Goal: Contribute content: Contribute content

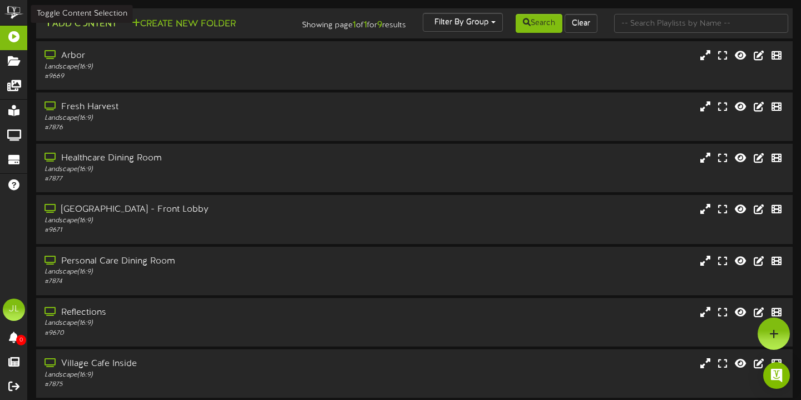
click at [91, 23] on button "Add Content" at bounding box center [81, 24] width 80 height 14
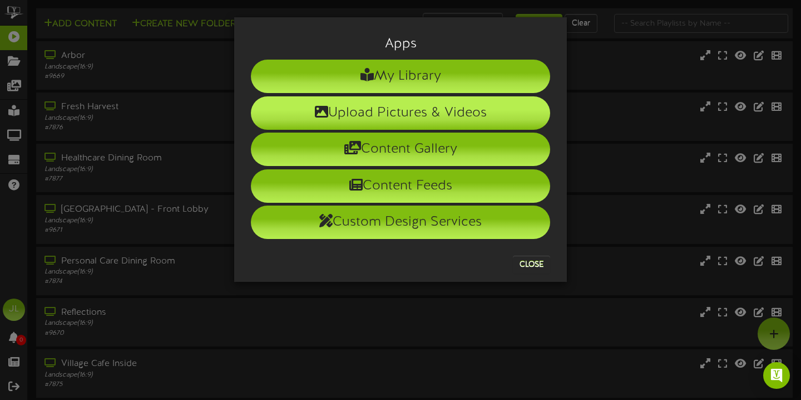
click at [318, 120] on li "Upload Pictures & Videos" at bounding box center [400, 112] width 299 height 33
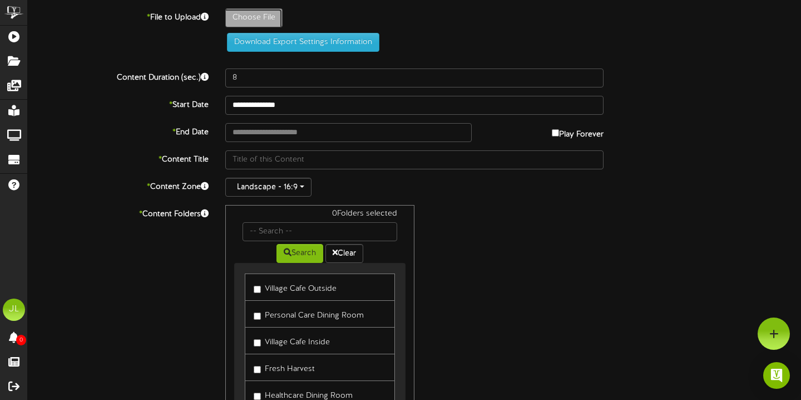
type input "**********"
type input "Foodtrucktvs"
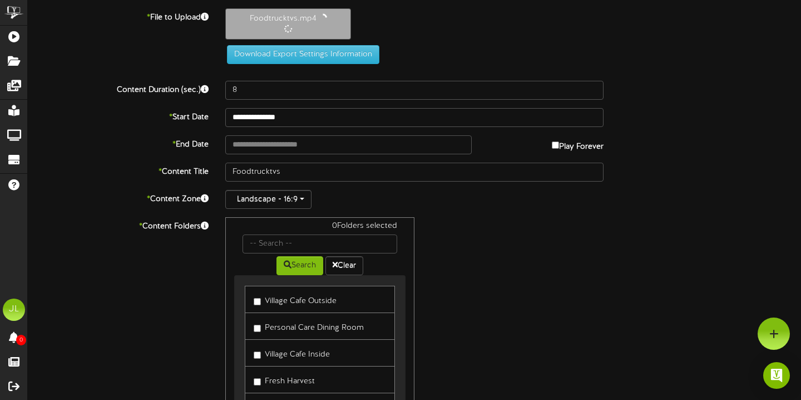
click at [549, 144] on div "Play Forever" at bounding box center [546, 143] width 132 height 17
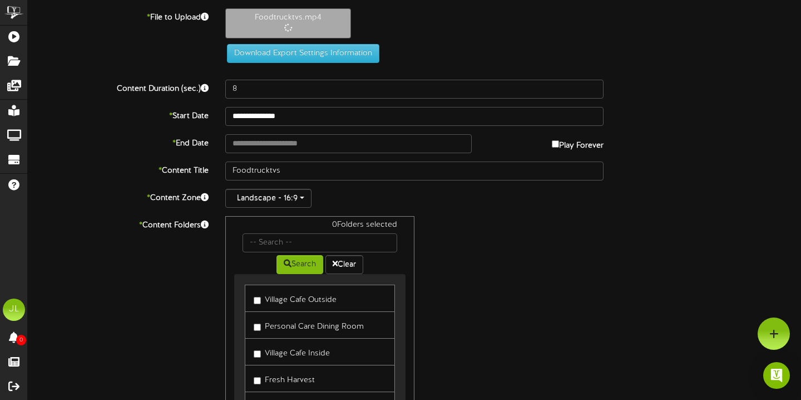
type input "20"
click at [587, 145] on label "Play Forever" at bounding box center [578, 142] width 52 height 17
click at [458, 147] on input "**********" at bounding box center [348, 143] width 247 height 19
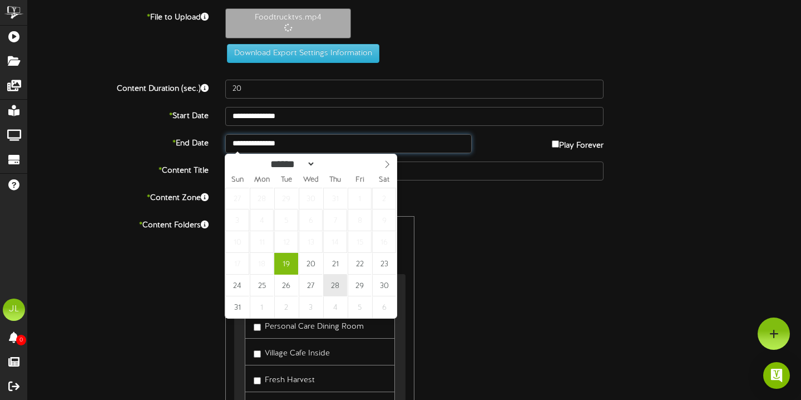
type input "**********"
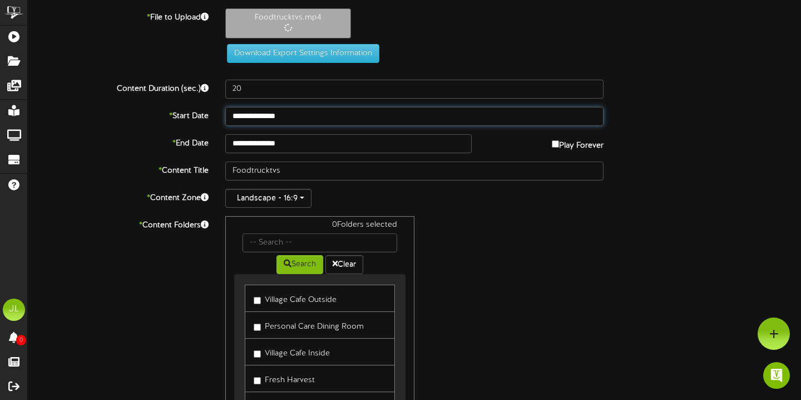
click at [340, 115] on input "**********" at bounding box center [414, 116] width 378 height 19
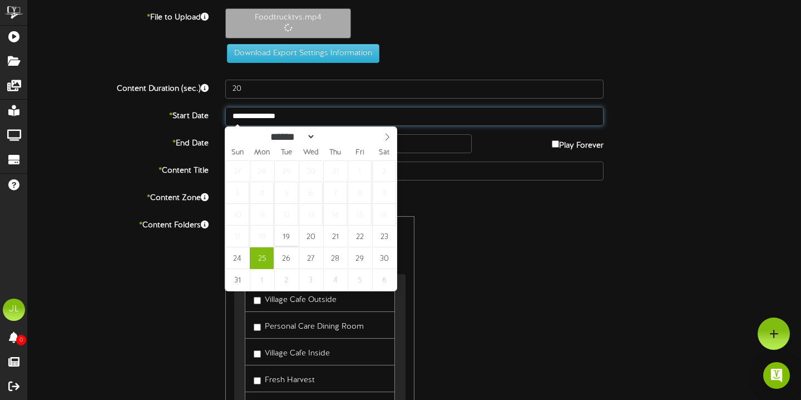
click at [303, 121] on input "**********" at bounding box center [414, 116] width 378 height 19
type input "**********"
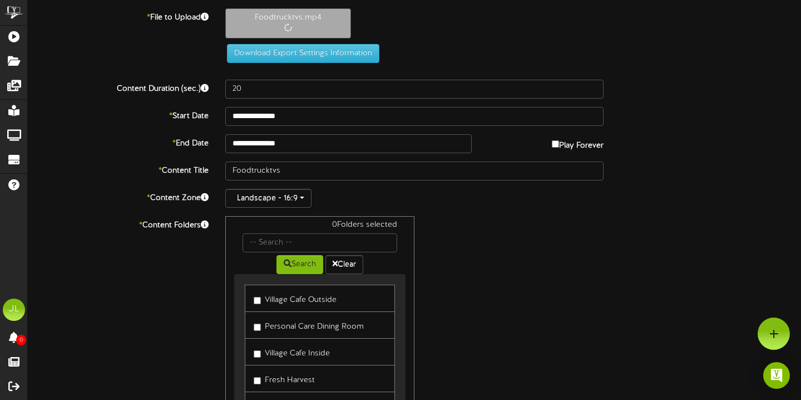
click at [503, 251] on div "0 Folders selected Search Clear Village Cafe Outside Personal Care Dining Room …" at bounding box center [414, 321] width 395 height 211
click at [320, 301] on label "Village Cafe Outside" at bounding box center [295, 298] width 83 height 15
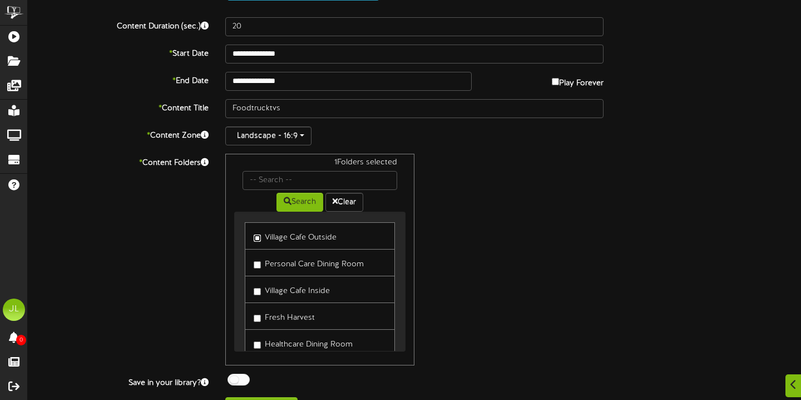
scroll to position [142, 0]
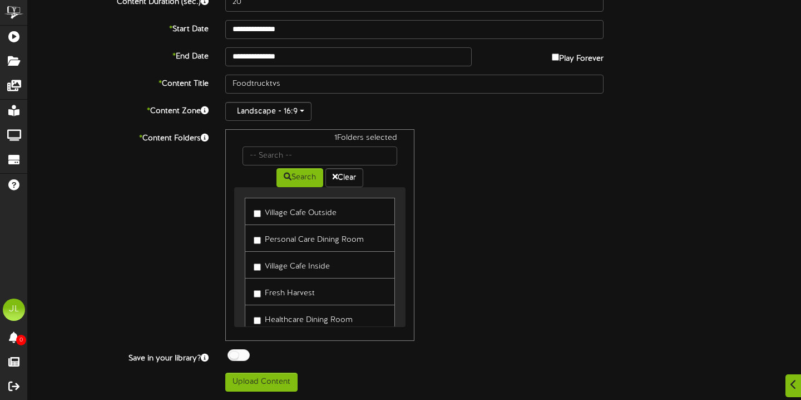
click at [312, 301] on link "Fresh Harvest" at bounding box center [320, 291] width 150 height 27
click at [293, 296] on label "Fresh Harvest" at bounding box center [284, 291] width 61 height 15
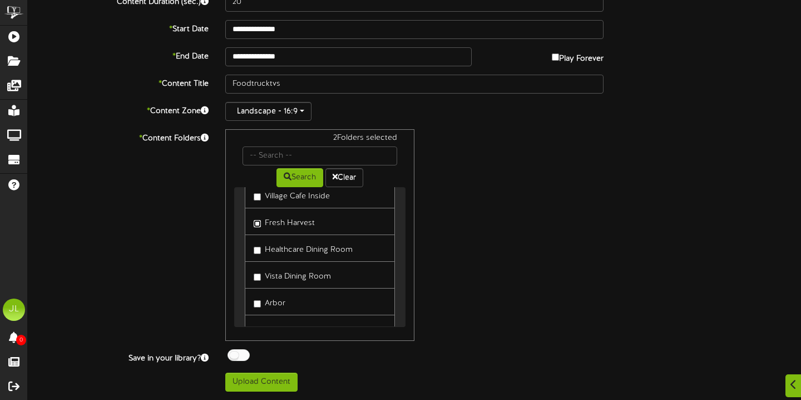
scroll to position [72, 0]
click at [295, 279] on label "Vista Dining Room" at bounding box center [292, 272] width 77 height 15
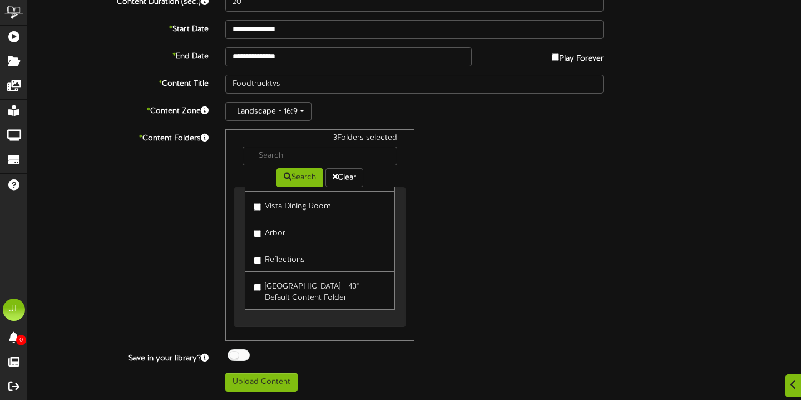
click at [289, 297] on label "Laurel View Village - 43" - Default Content Folder" at bounding box center [320, 290] width 132 height 26
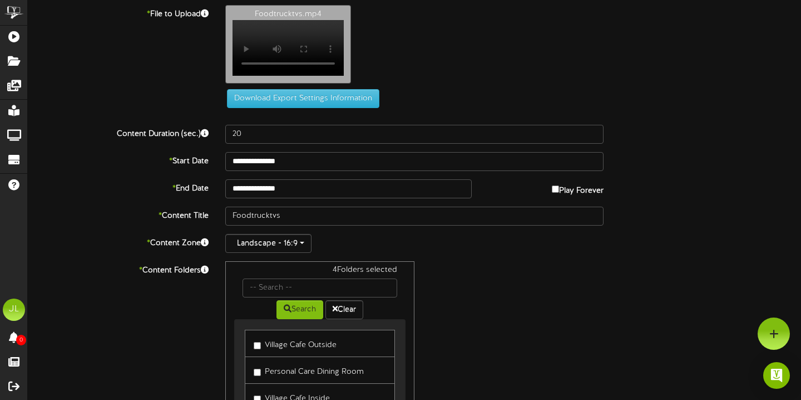
scroll to position [0, 0]
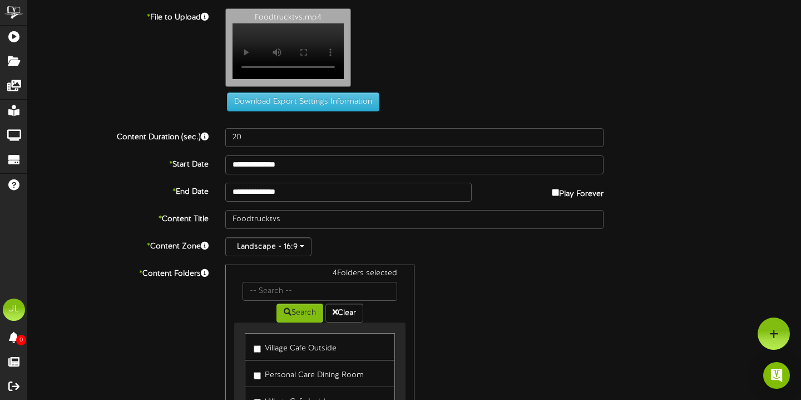
click at [391, 47] on div "Foodtrucktvs.mp4 Your browser does not support HTML5 video." at bounding box center [513, 50] width 593 height 84
click at [319, 92] on div "Foodtrucktvs.mp4 Your browser does not support HTML5 video." at bounding box center [513, 50] width 593 height 84
click at [319, 87] on label "Foodtrucktvs.mp4 Your browser does not support HTML5 video." at bounding box center [288, 47] width 126 height 78
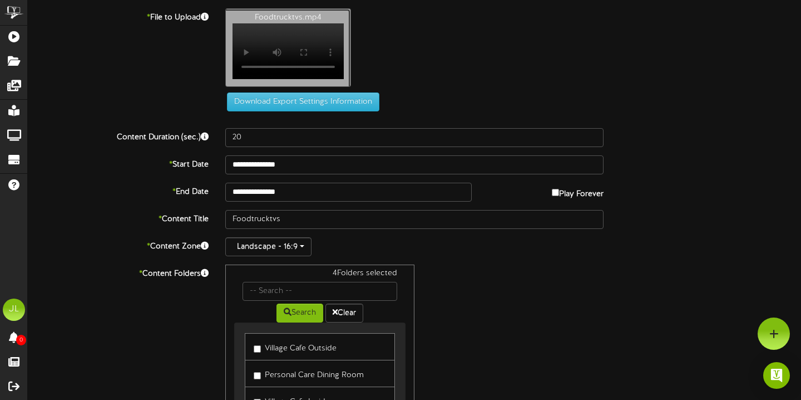
type input "**********"
type input "Pappydsfoodtruck"
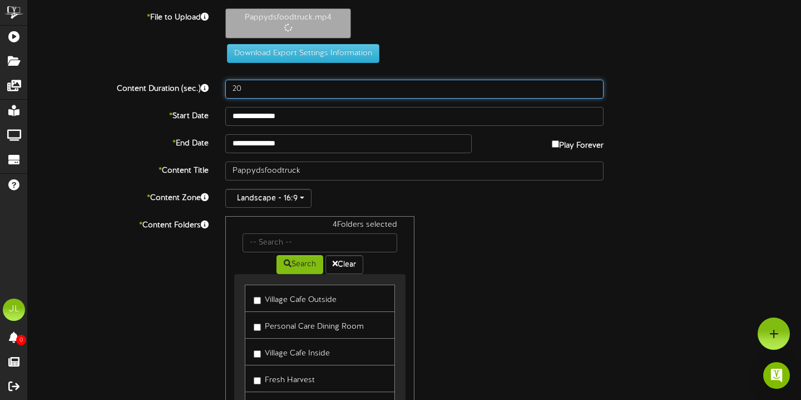
click at [316, 87] on input "20" at bounding box center [414, 89] width 378 height 19
type input "2"
type input "30"
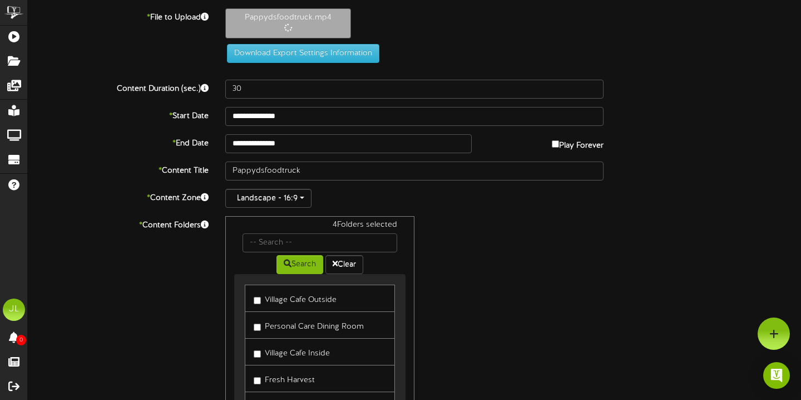
click at [676, 219] on div "* Content Folders 4 Folders selected Search Clear Village Cafe Outside Personal…" at bounding box center [414, 321] width 790 height 211
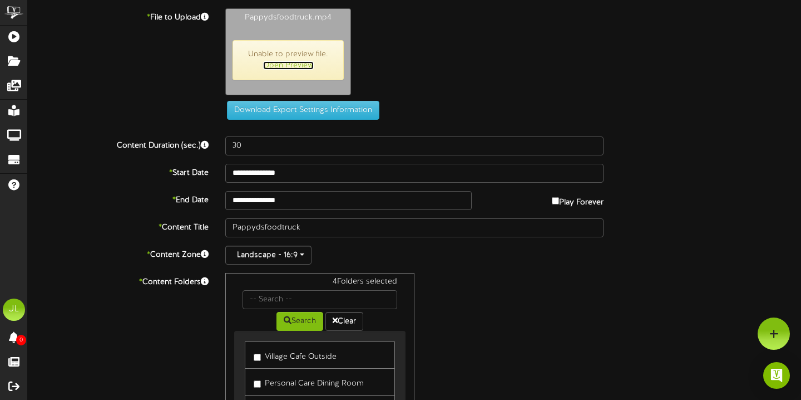
click at [297, 66] on link "Open Preview" at bounding box center [288, 65] width 51 height 8
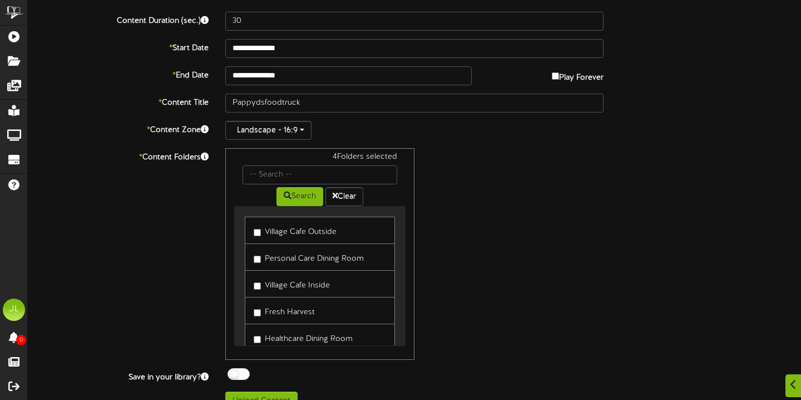
scroll to position [144, 0]
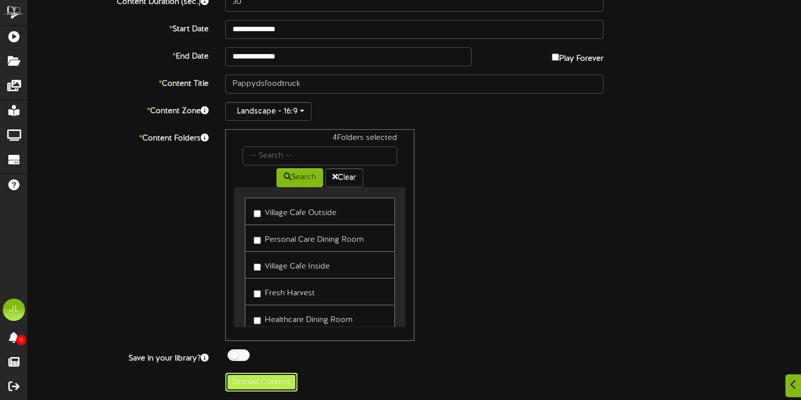
click at [263, 389] on button "Upload Content" at bounding box center [261, 381] width 72 height 19
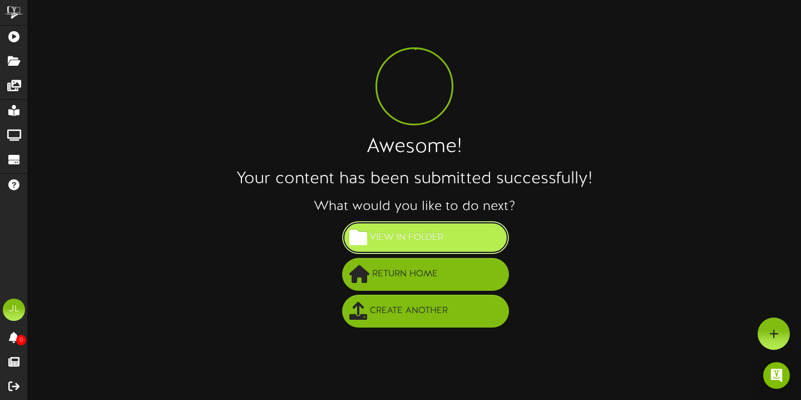
click at [446, 244] on button "View in Folder" at bounding box center [425, 237] width 167 height 33
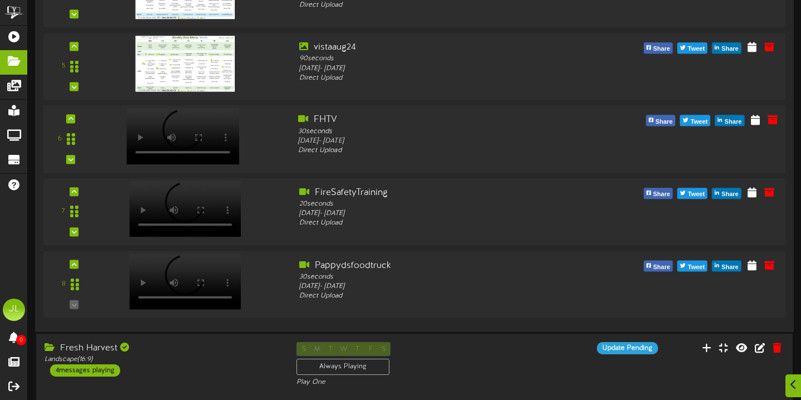
scroll to position [433, 0]
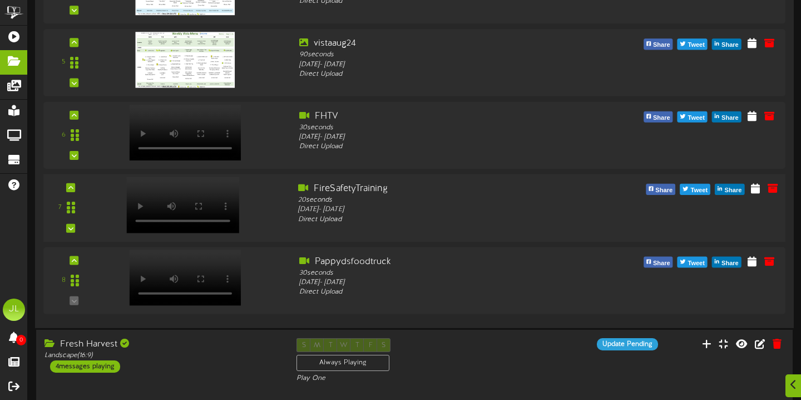
click at [187, 199] on video at bounding box center [182, 205] width 113 height 56
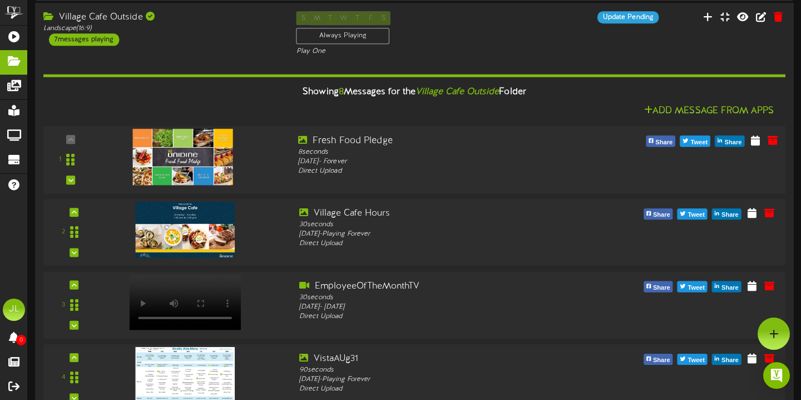
scroll to position [0, 0]
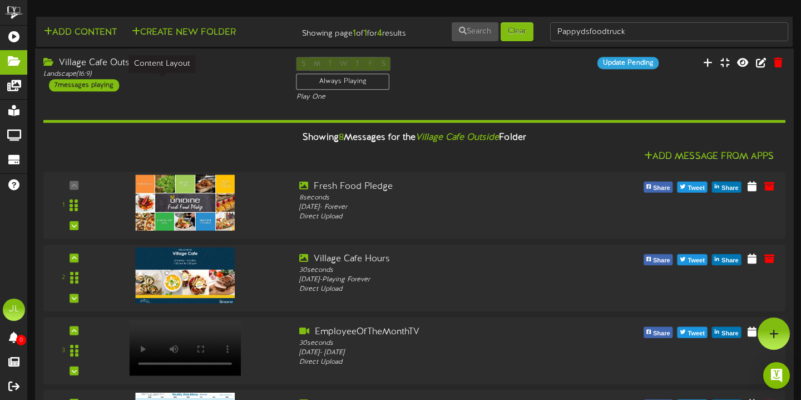
click at [102, 70] on div "Village Cafe Outside" at bounding box center [161, 63] width 237 height 13
click at [67, 70] on div "Village Cafe Outside" at bounding box center [161, 63] width 237 height 13
click at [35, 78] on div "Village Cafe Outside Landscape ( 16:9 ) 7 messages playing" at bounding box center [161, 74] width 253 height 35
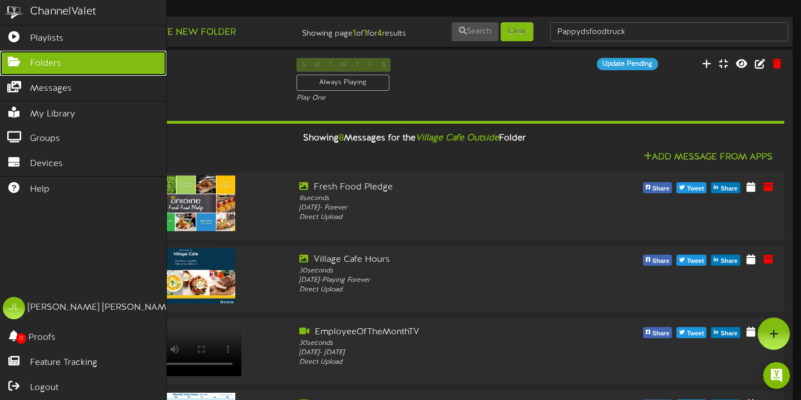
click at [23, 64] on icon at bounding box center [14, 60] width 28 height 8
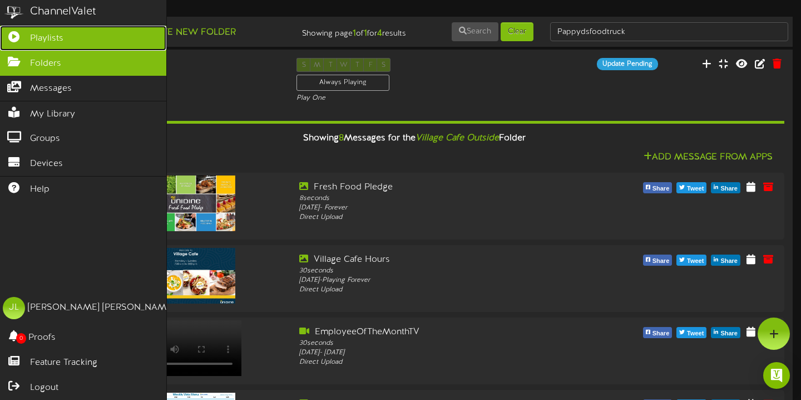
click at [60, 26] on link "Playlists" at bounding box center [83, 38] width 166 height 25
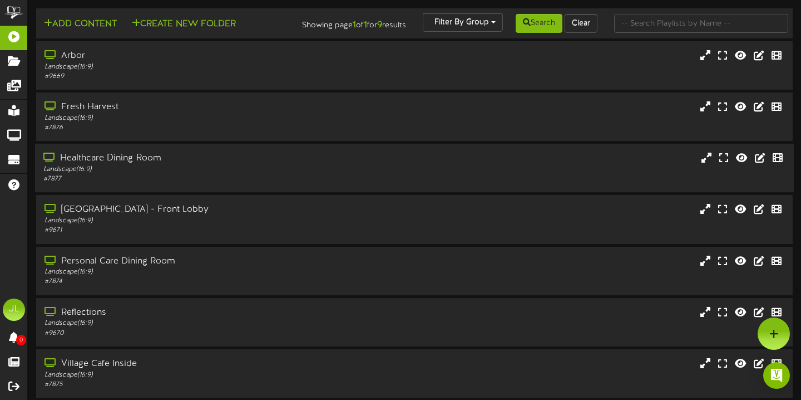
click at [150, 165] on div "Healthcare Dining Room" at bounding box center [192, 158] width 299 height 13
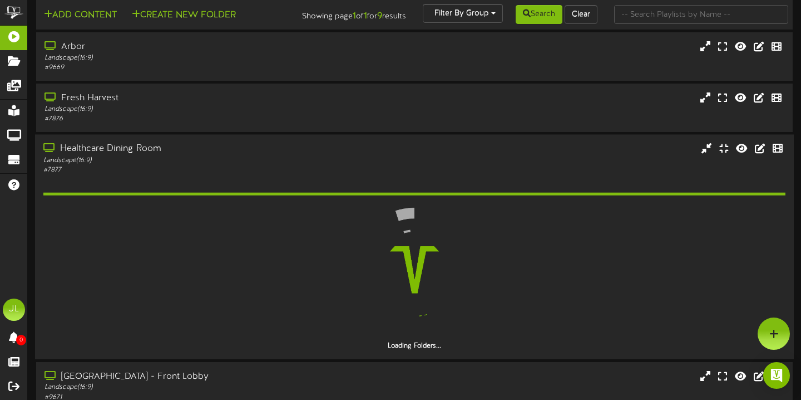
scroll to position [79, 0]
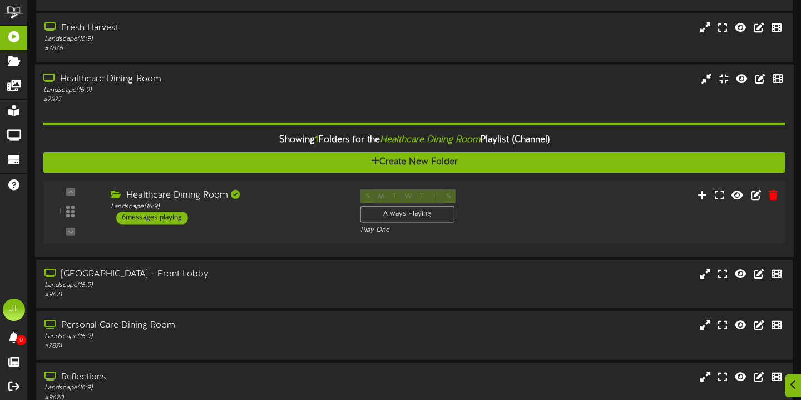
click at [83, 220] on div "1" at bounding box center [71, 211] width 46 height 45
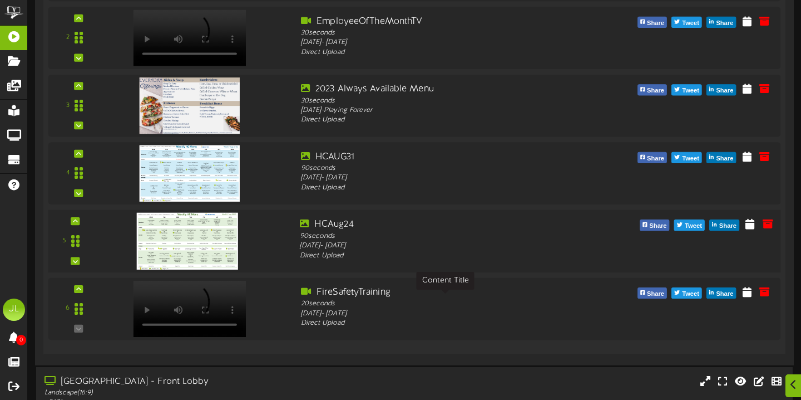
scroll to position [449, 0]
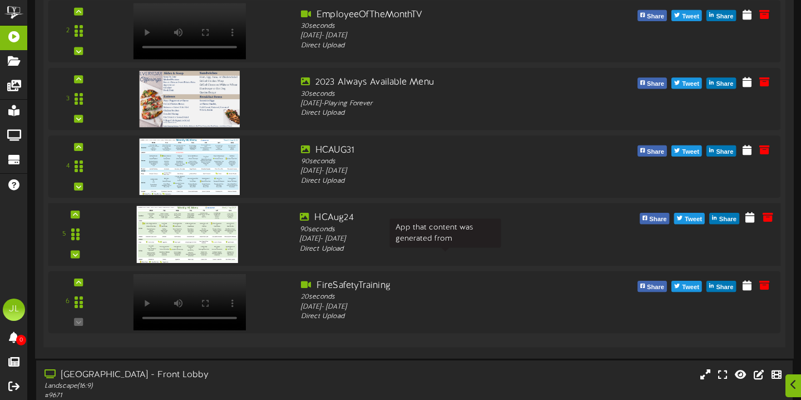
click at [392, 253] on div "Direct Upload" at bounding box center [446, 249] width 292 height 10
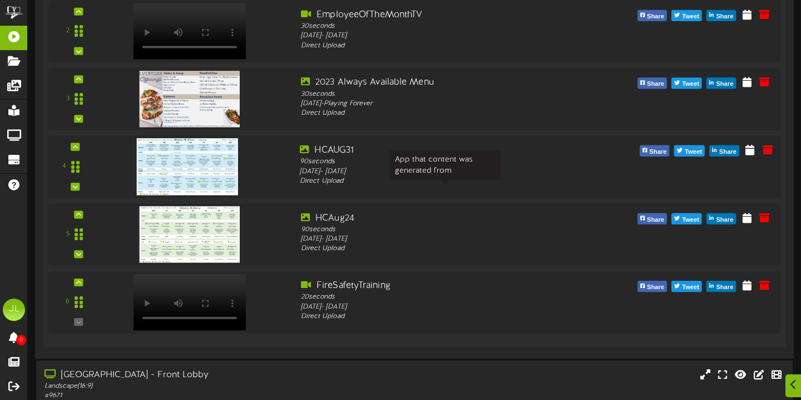
click at [396, 186] on div "Direct Upload" at bounding box center [446, 181] width 292 height 10
click at [767, 155] on icon at bounding box center [768, 149] width 12 height 12
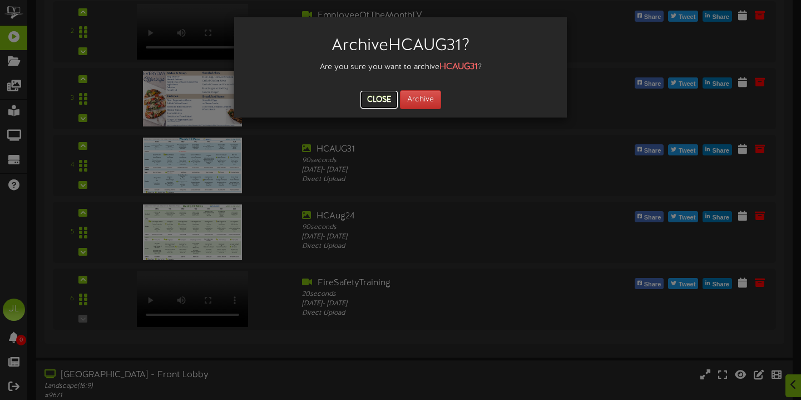
click at [366, 97] on button "Close" at bounding box center [379, 100] width 37 height 18
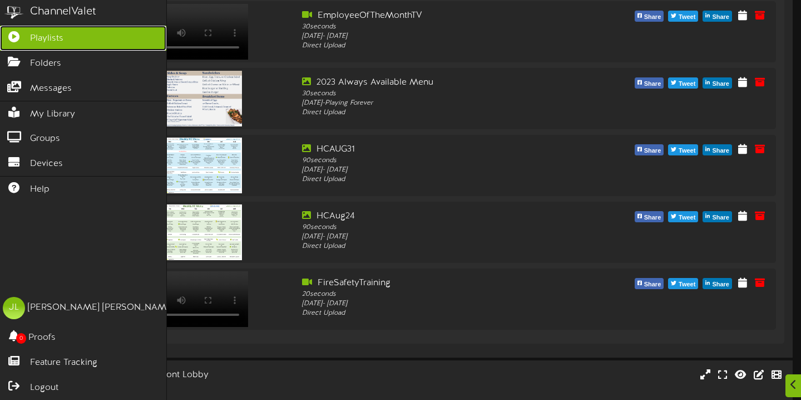
click at [30, 41] on span "Playlists" at bounding box center [46, 38] width 33 height 13
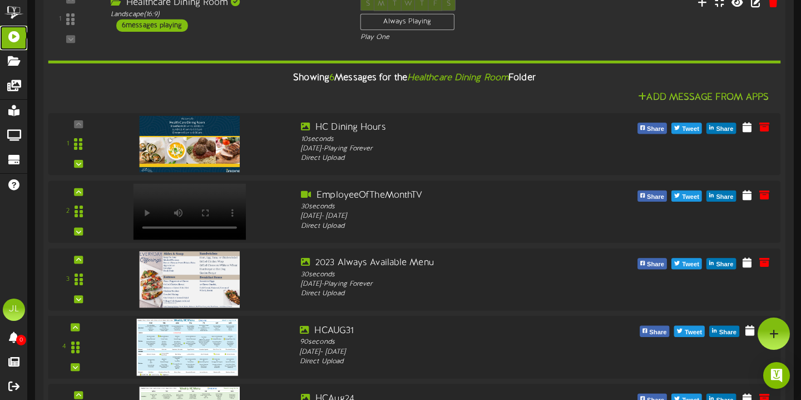
scroll to position [0, 0]
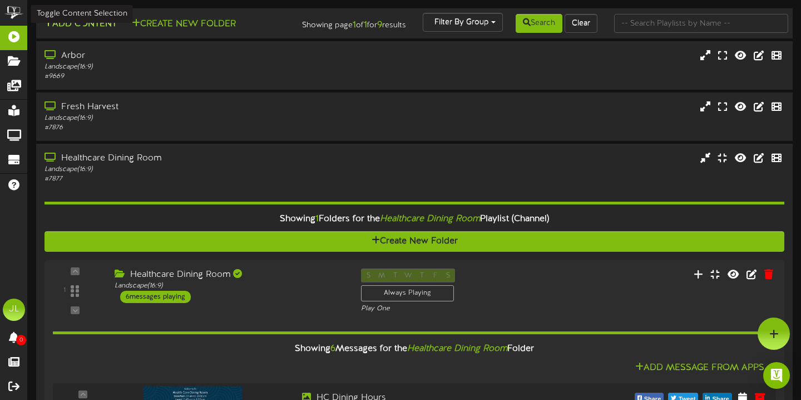
click at [105, 28] on button "Add Content" at bounding box center [81, 24] width 80 height 14
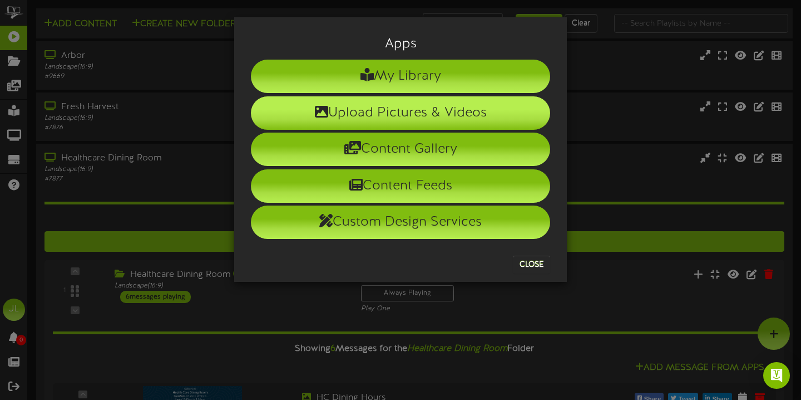
click at [362, 124] on li "Upload Pictures & Videos" at bounding box center [400, 112] width 299 height 33
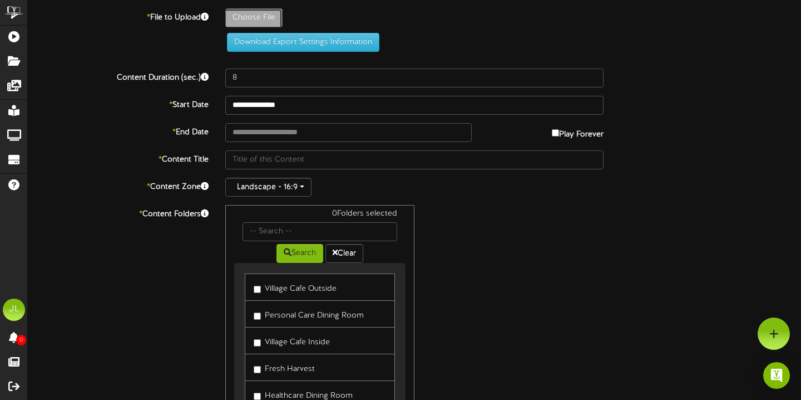
type input "**********"
type input "FHTV"
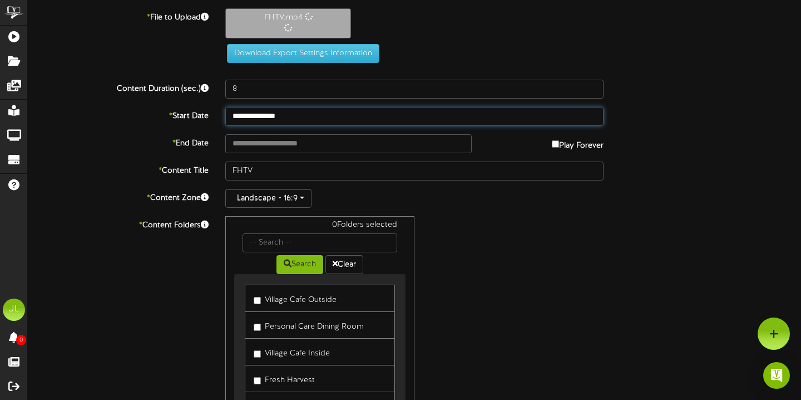
click at [289, 112] on input "**********" at bounding box center [414, 116] width 378 height 19
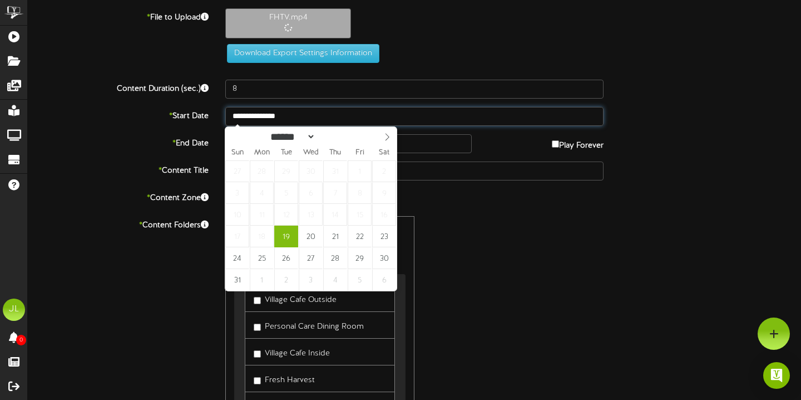
type input "30"
type input "**********"
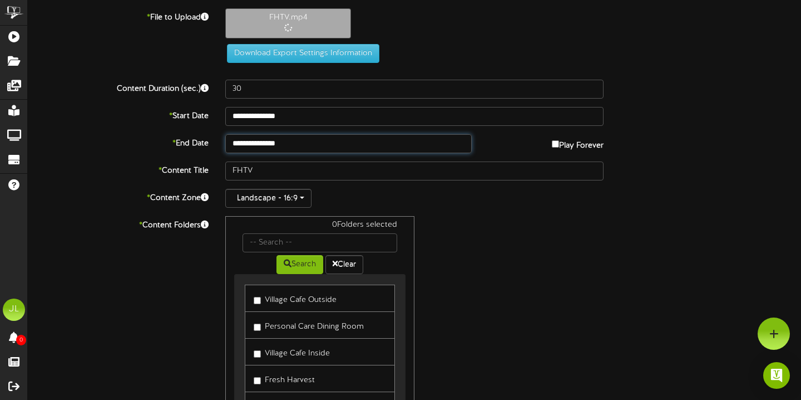
click at [274, 150] on body "ChannelValet Playlists Folders Messages My Library Groups Devices Help JL Jared…" at bounding box center [400, 243] width 801 height 486
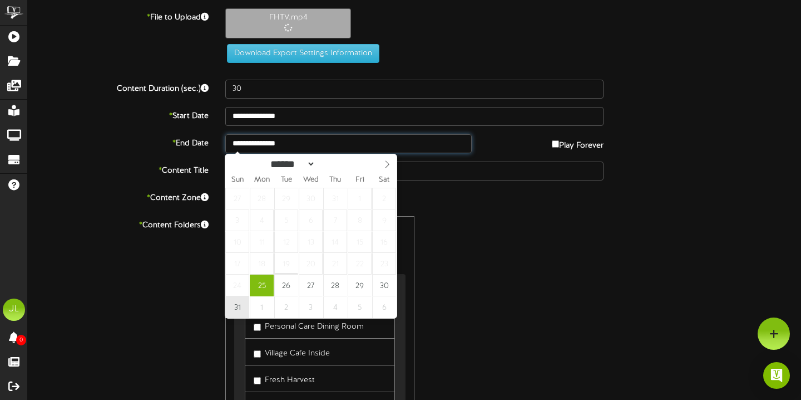
type input "**********"
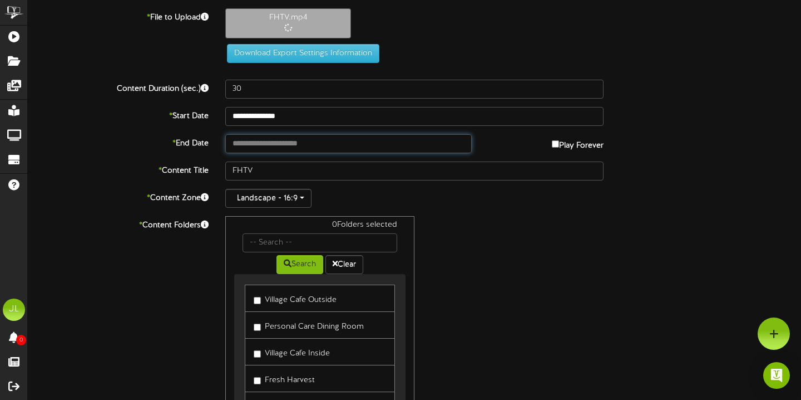
click at [410, 144] on input "text" at bounding box center [348, 143] width 247 height 19
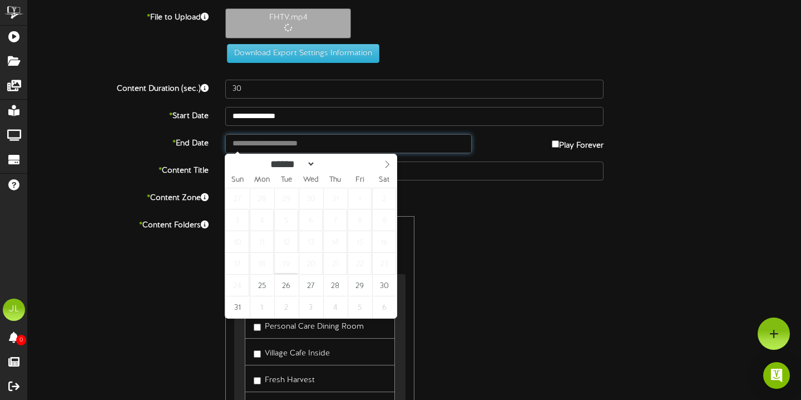
type input "**********"
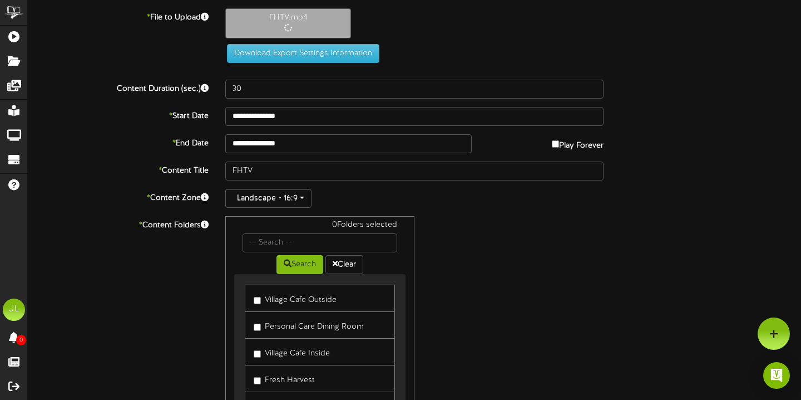
click at [315, 299] on label "Village Cafe Outside" at bounding box center [295, 298] width 83 height 15
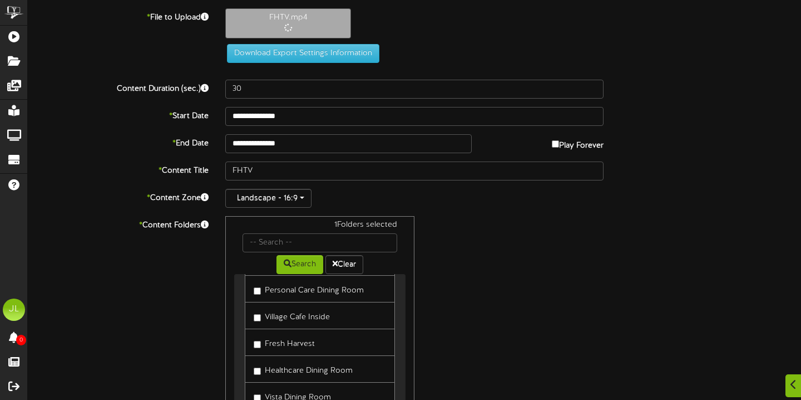
scroll to position [87, 0]
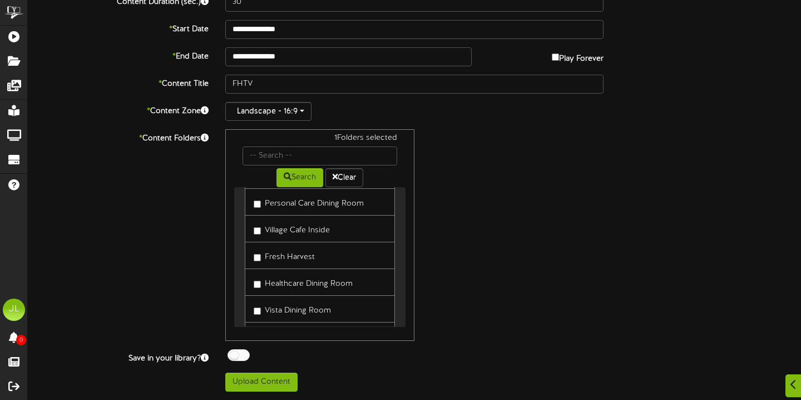
click at [329, 259] on link "Fresh Harvest" at bounding box center [320, 255] width 150 height 27
click at [297, 257] on label "Fresh Harvest" at bounding box center [284, 255] width 61 height 15
click at [292, 306] on label "Vista Dining Room" at bounding box center [292, 308] width 77 height 15
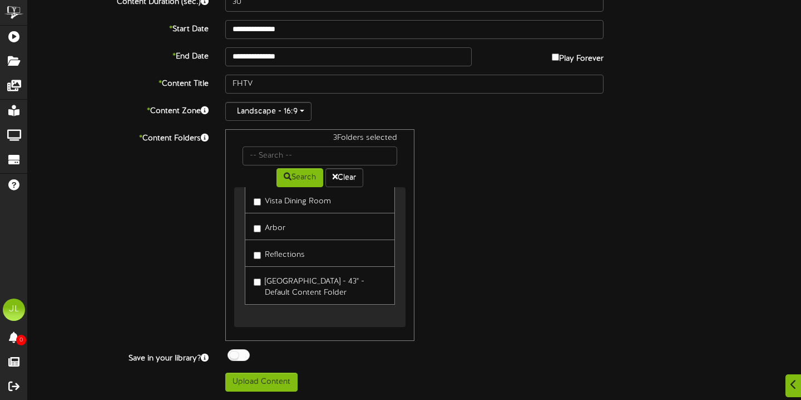
click at [297, 291] on label "Laurel View Village - 43" - Default Content Folder" at bounding box center [320, 285] width 132 height 26
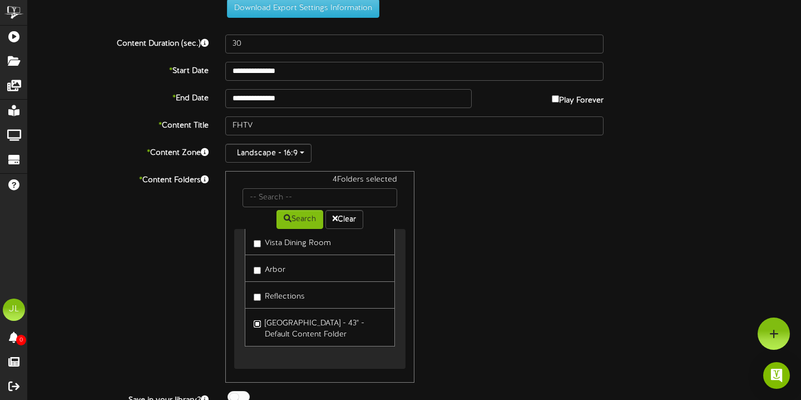
scroll to position [0, 0]
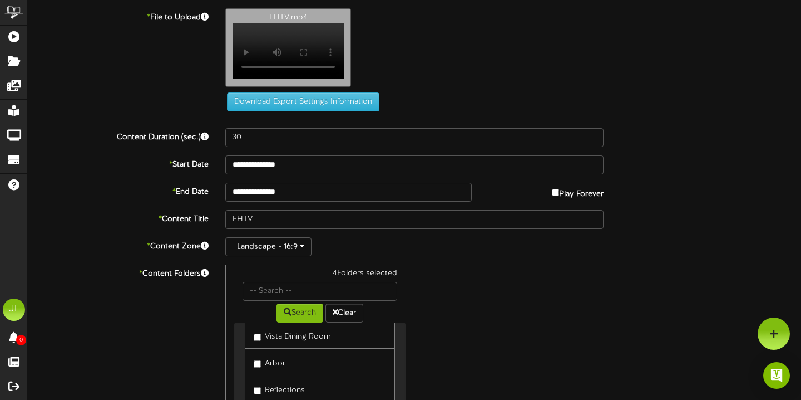
click at [302, 37] on video "Your browser does not support HTML5 video." at bounding box center [288, 51] width 111 height 56
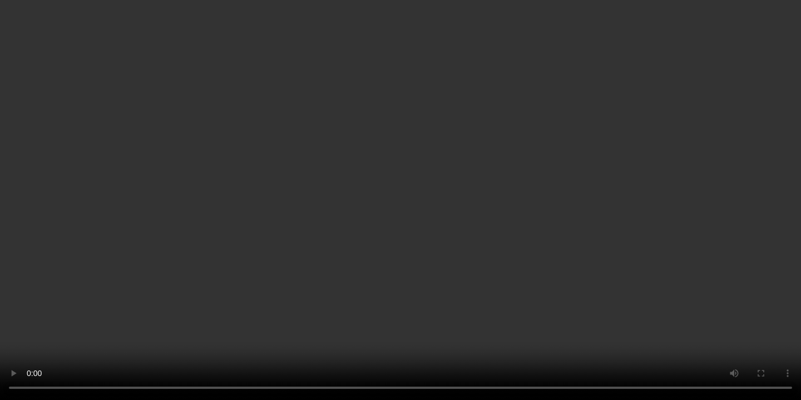
scroll to position [142, 0]
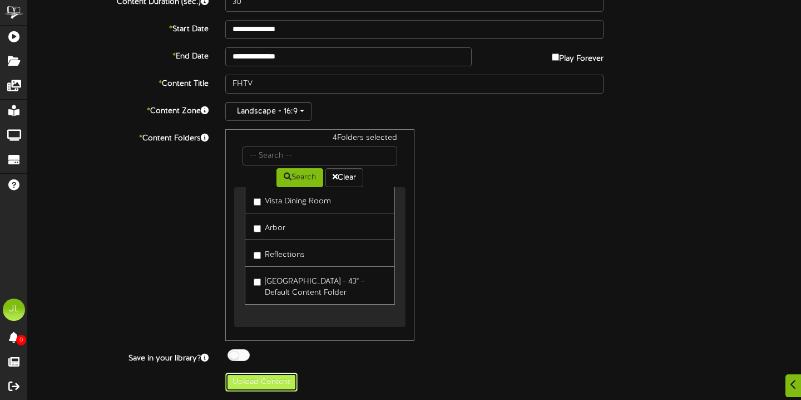
click at [277, 382] on button "Upload Content" at bounding box center [261, 381] width 72 height 19
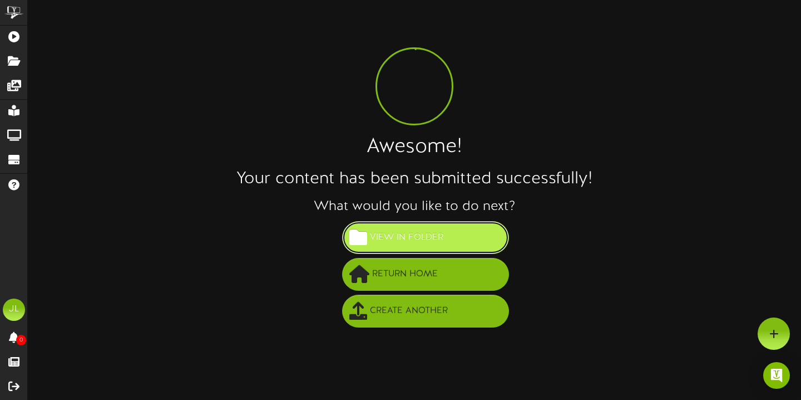
click at [456, 224] on button "View in Folder" at bounding box center [425, 237] width 167 height 33
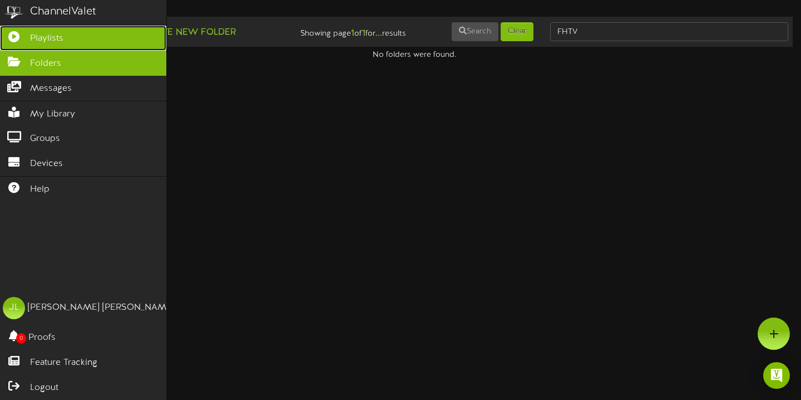
click at [15, 40] on icon at bounding box center [14, 35] width 28 height 8
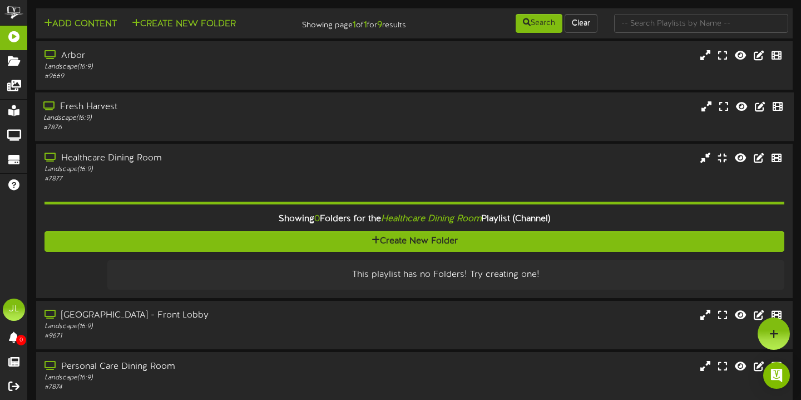
click at [196, 114] on div "Fresh Harvest" at bounding box center [192, 107] width 299 height 13
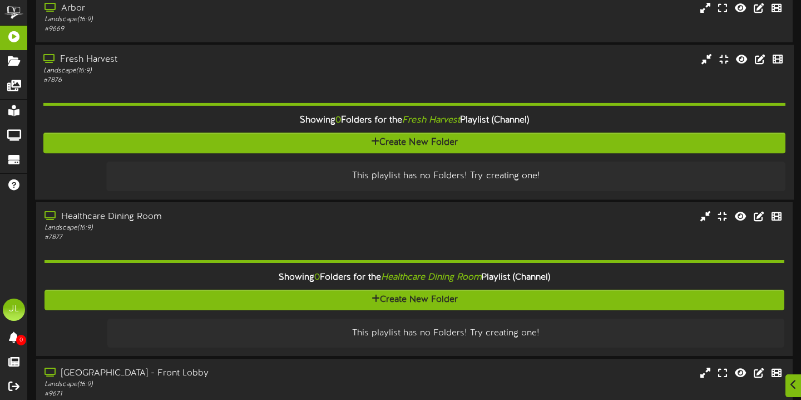
scroll to position [64, 0]
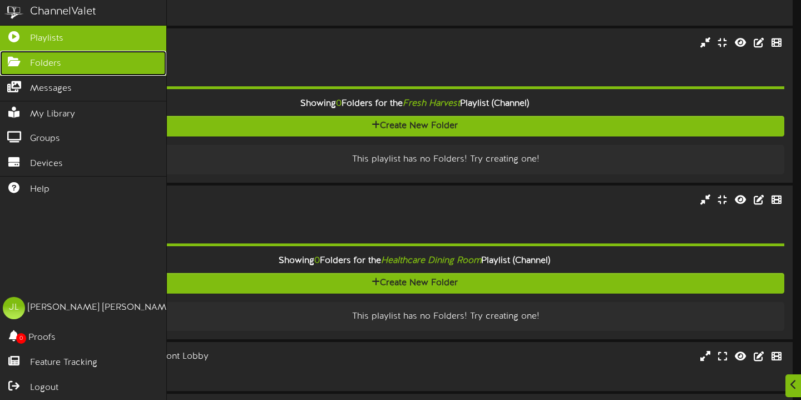
click at [13, 64] on icon at bounding box center [14, 60] width 28 height 8
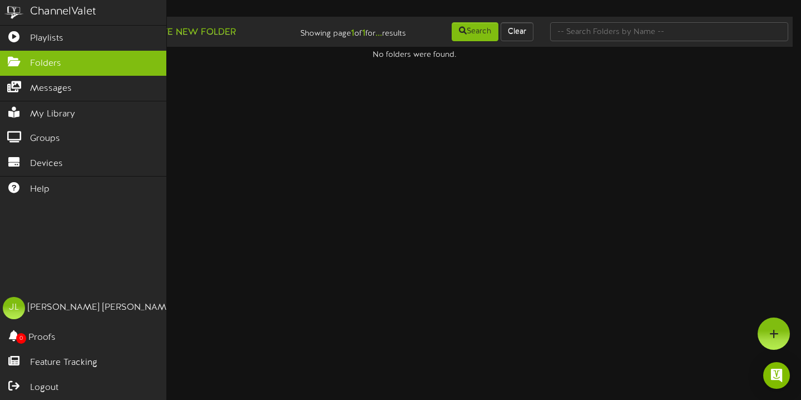
click at [4, 2] on img at bounding box center [14, 12] width 28 height 25
click at [8, 5] on img at bounding box center [14, 12] width 28 height 25
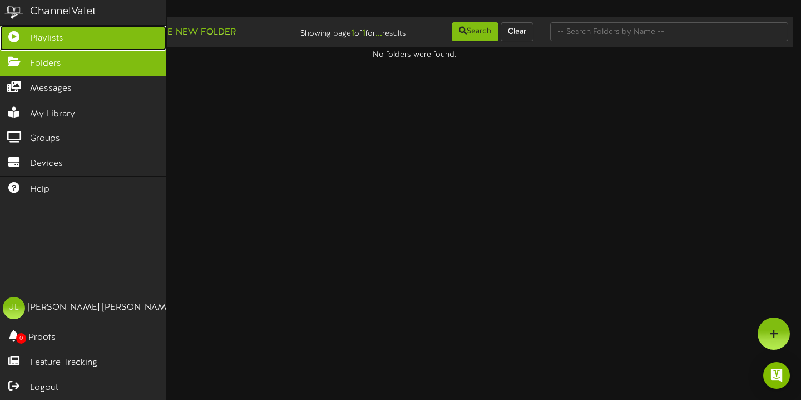
click at [26, 42] on link "Playlists" at bounding box center [83, 38] width 166 height 25
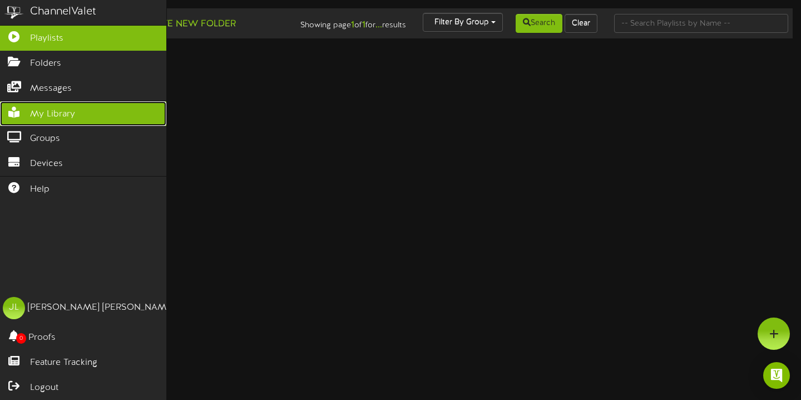
click at [66, 110] on span "My Library" at bounding box center [52, 114] width 45 height 13
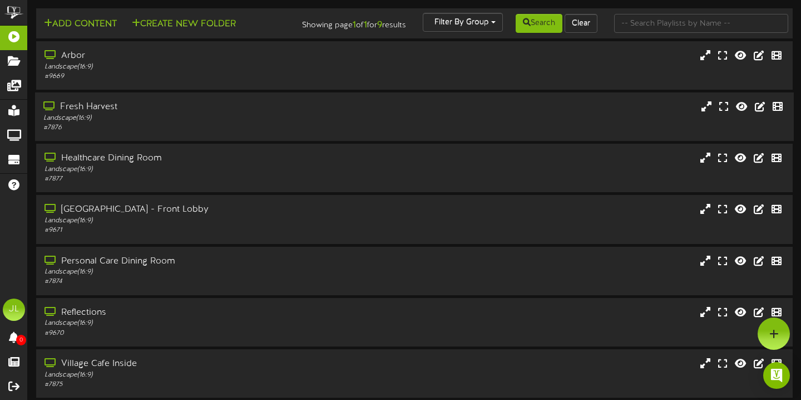
click at [178, 123] on div "Landscape ( 16:9 )" at bounding box center [192, 118] width 299 height 9
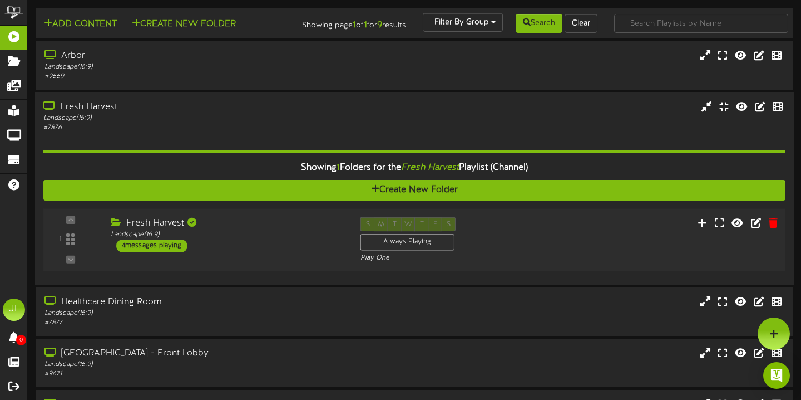
click at [85, 255] on div "1" at bounding box center [71, 239] width 46 height 45
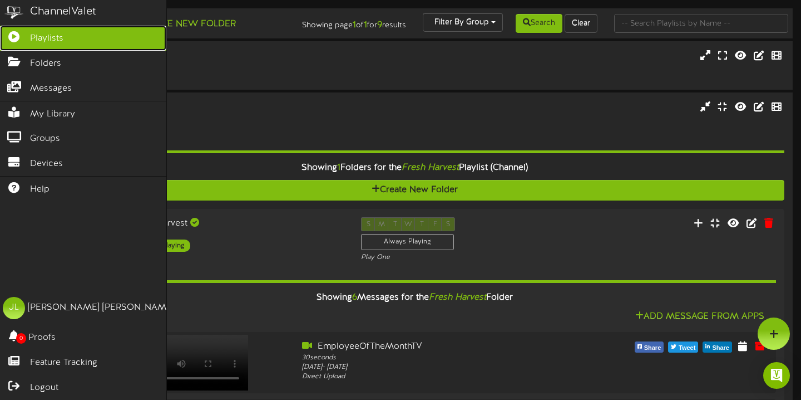
click at [22, 33] on icon at bounding box center [14, 35] width 28 height 8
